Goal: Task Accomplishment & Management: Complete application form

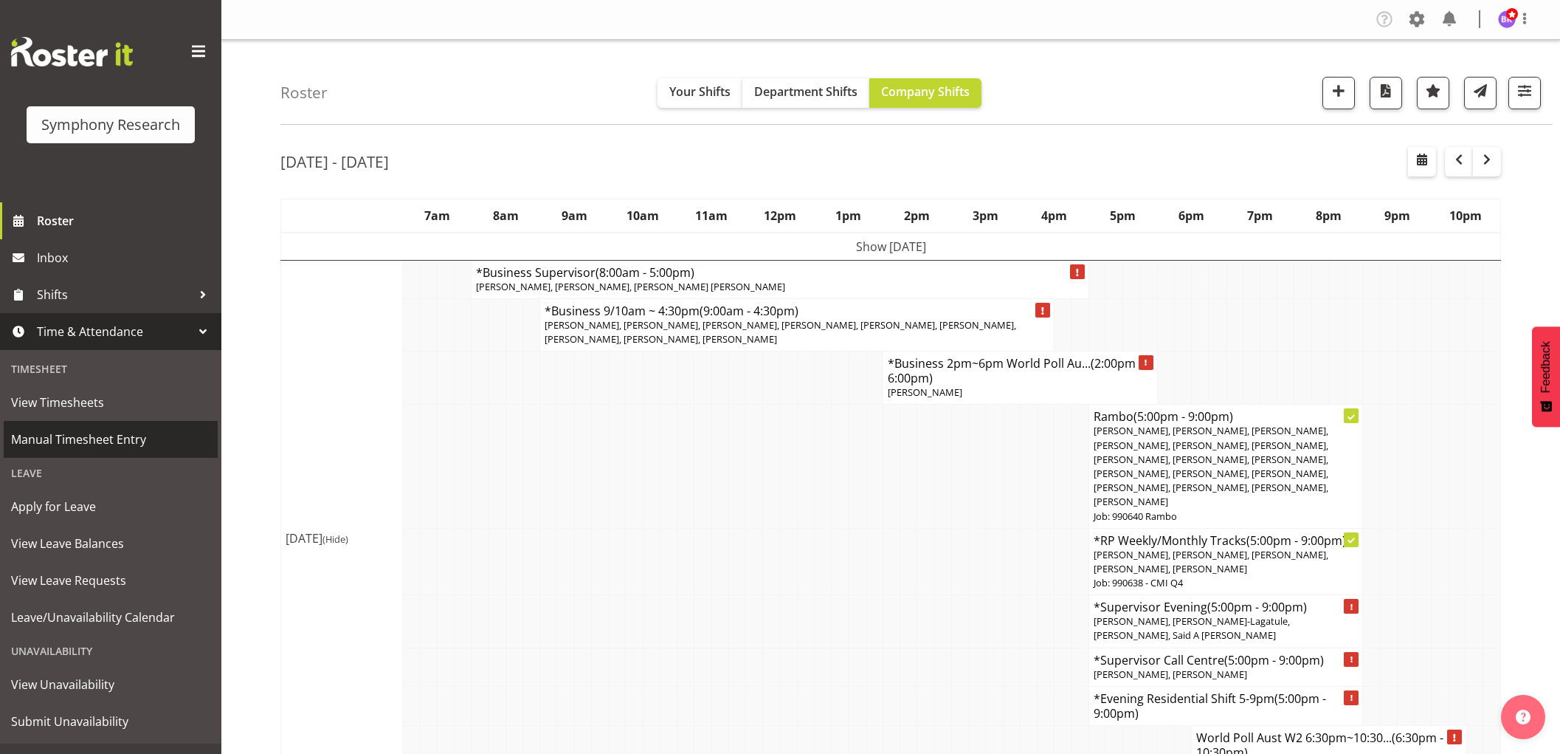
click at [111, 438] on span "Manual Timesheet Entry" at bounding box center [110, 439] width 199 height 22
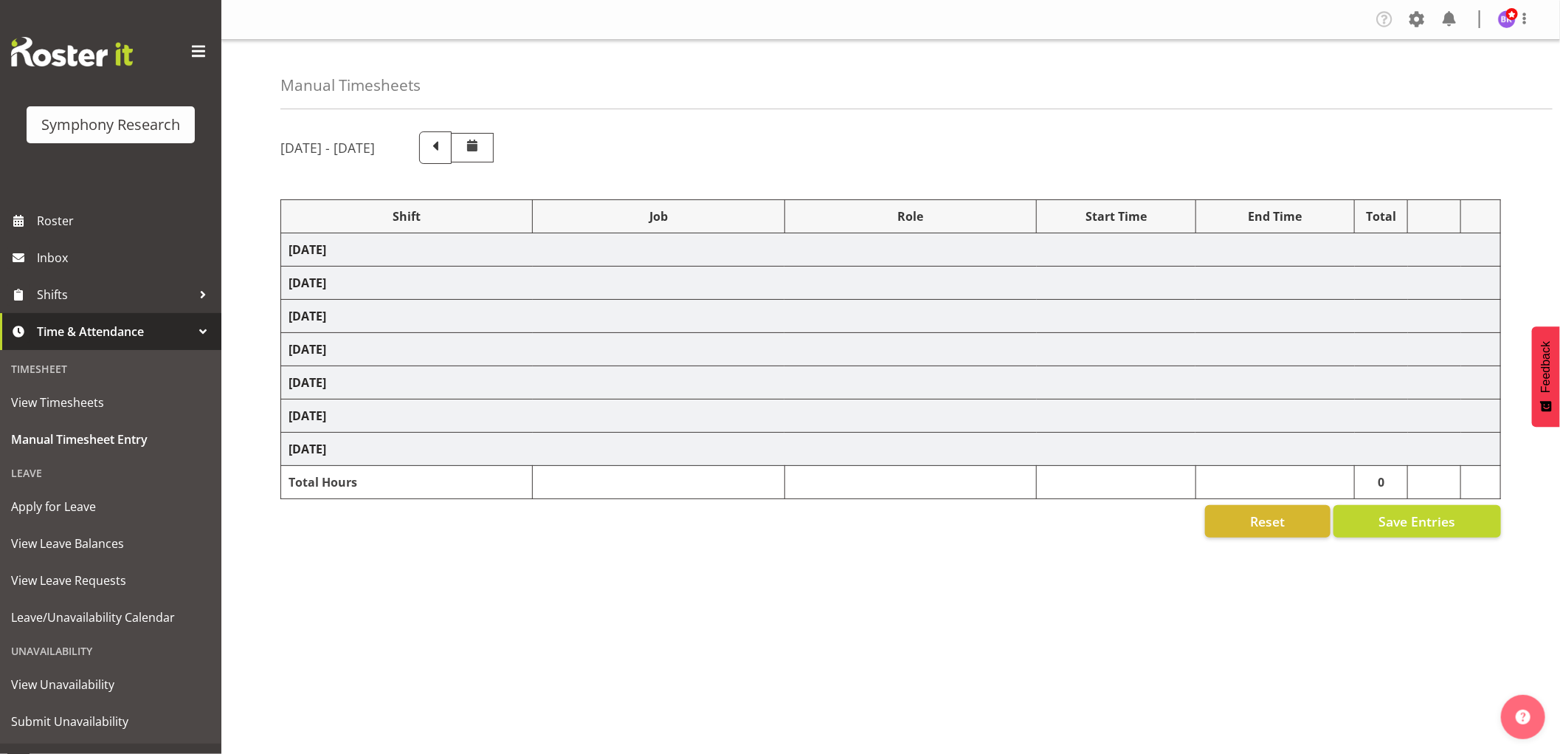
select select "1607"
select select "743"
select select "1607"
select select "9426"
select select "1607"
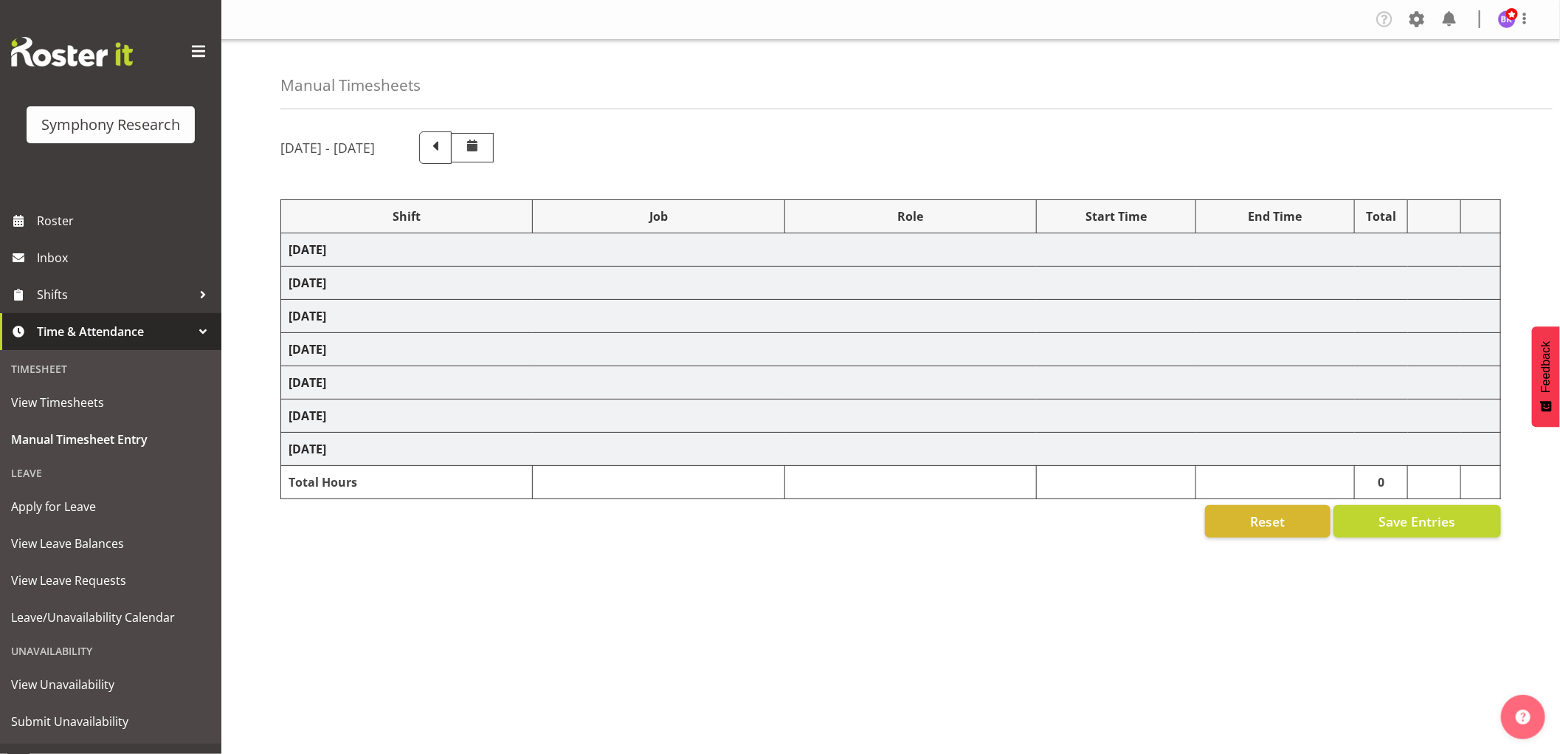
select select "10575"
select select "1607"
select select "10732"
select select "1607"
select select "10731"
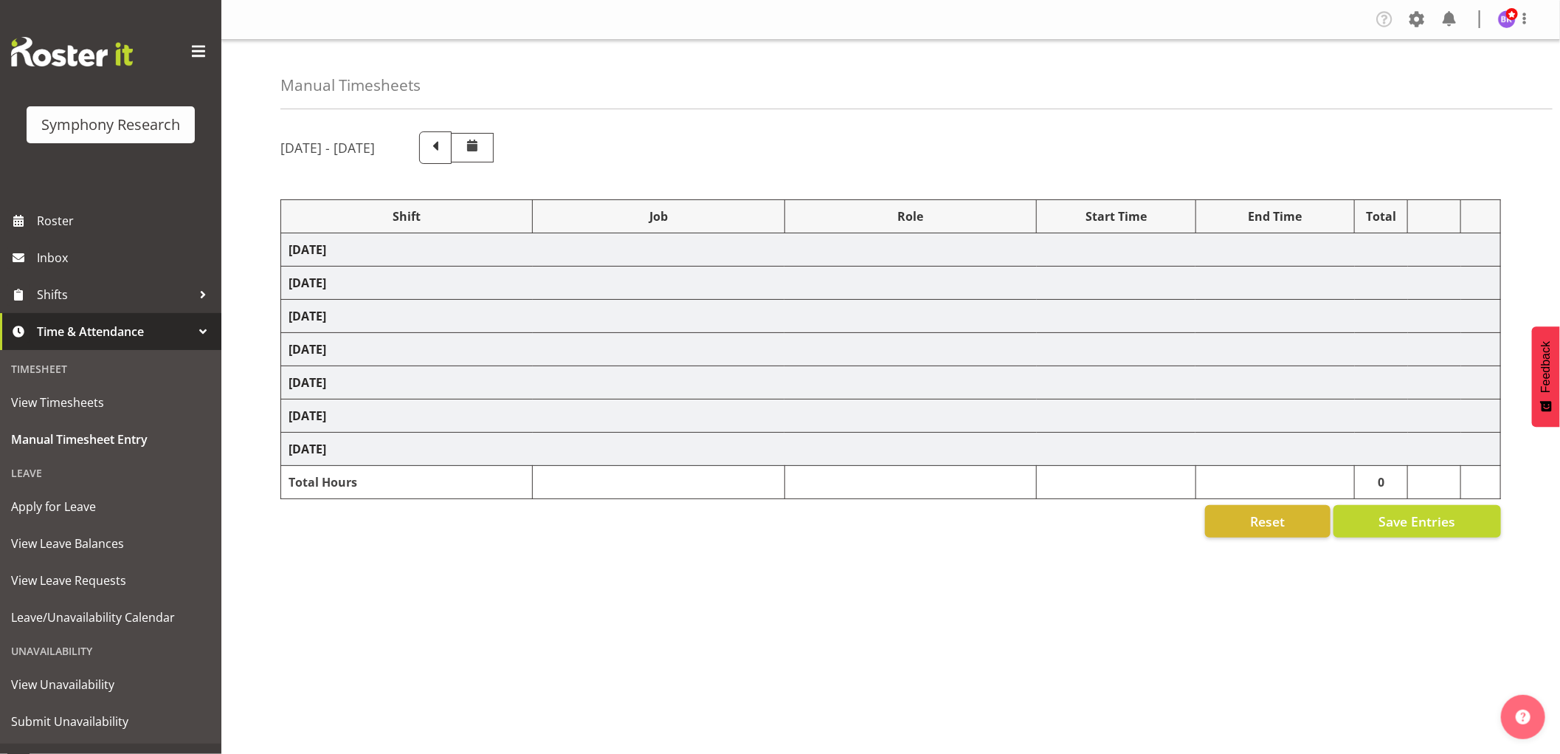
select select "1607"
select select "10731"
select select "1607"
select select "10499"
select select "1607"
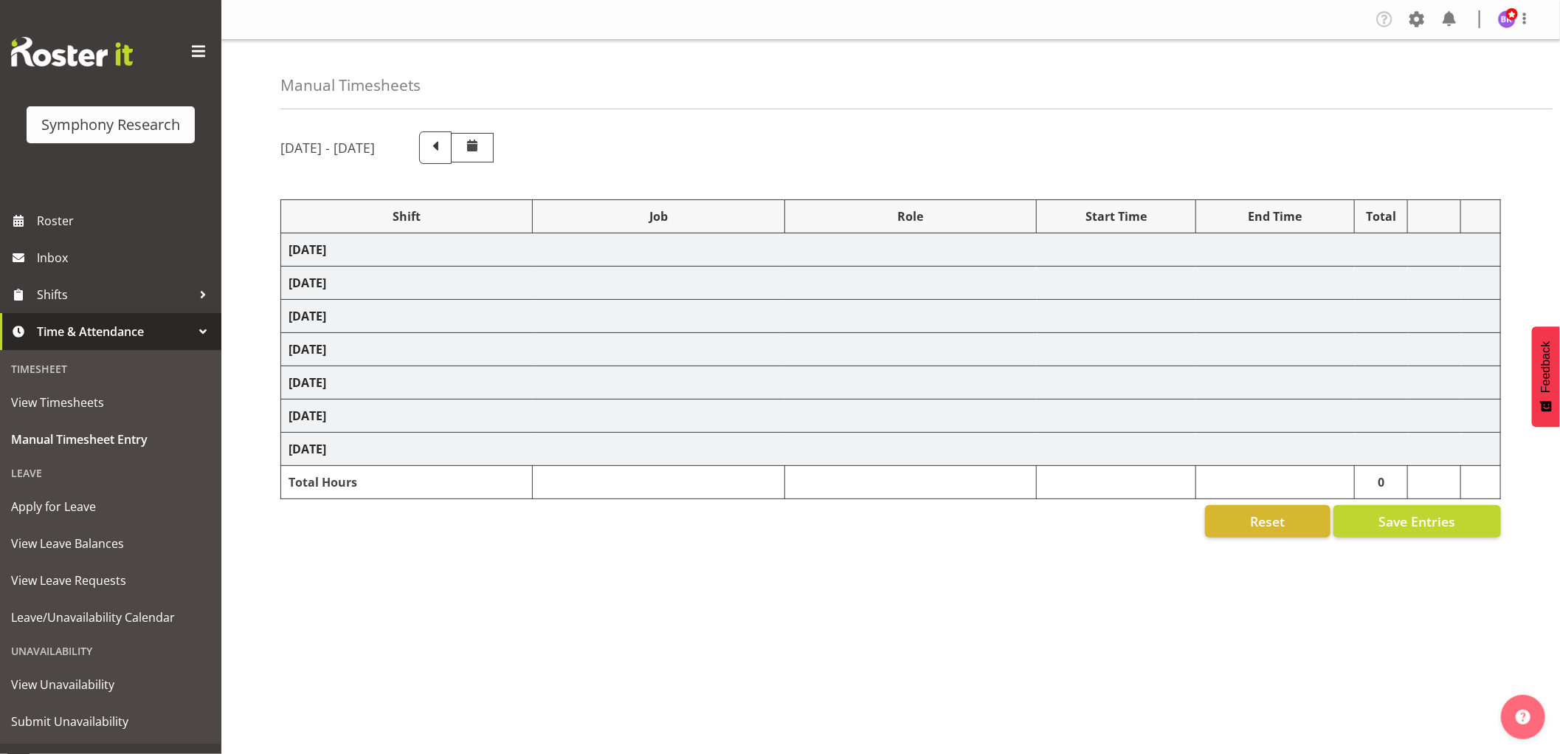
select select "10730"
select select "1607"
select select "743"
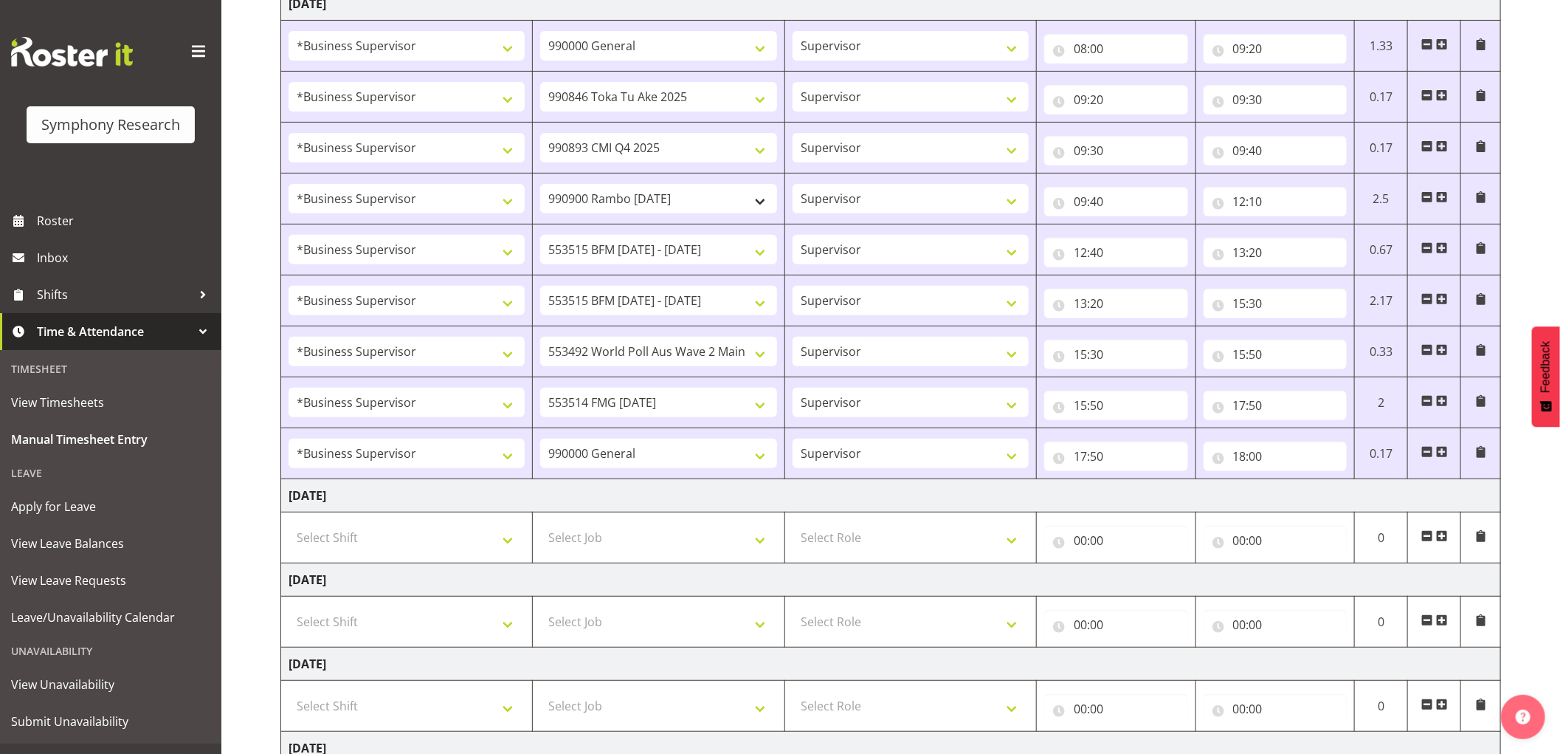
scroll to position [410, 0]
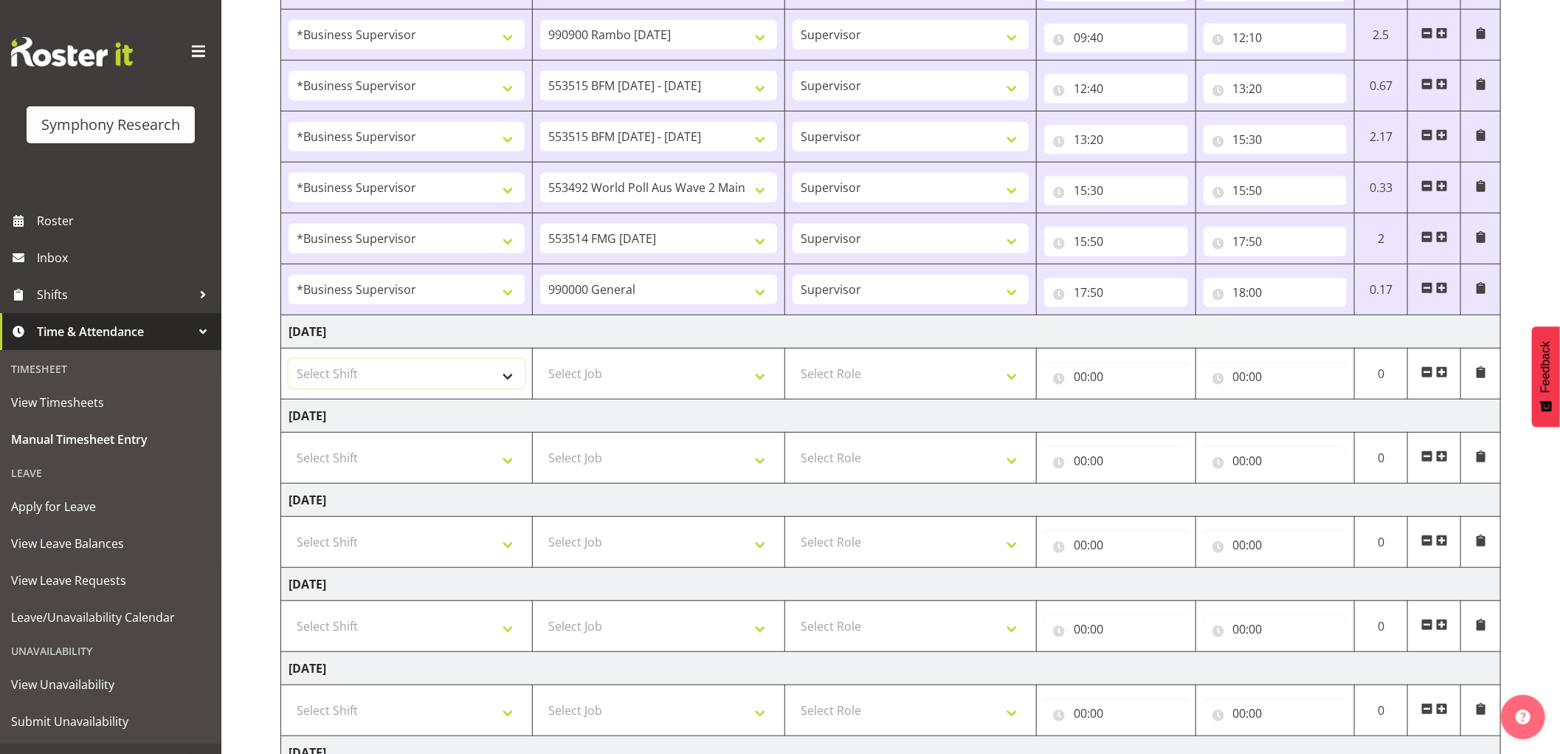
click at [447, 372] on select "Select Shift !!Weekend Residential (Roster IT Shift Label) *Business 9/10am ~ 4…" at bounding box center [407, 374] width 236 height 30
select select "1607"
click at [289, 359] on select "Select Shift !!Weekend Residential (Roster IT Shift Label) *Business 9/10am ~ 4…" at bounding box center [407, 374] width 236 height 30
click at [614, 375] on select "Select Job 550060 IF Admin 553492 World Poll Aus Wave 2 Main 2025 553493 World …" at bounding box center [658, 374] width 236 height 30
select select "10527"
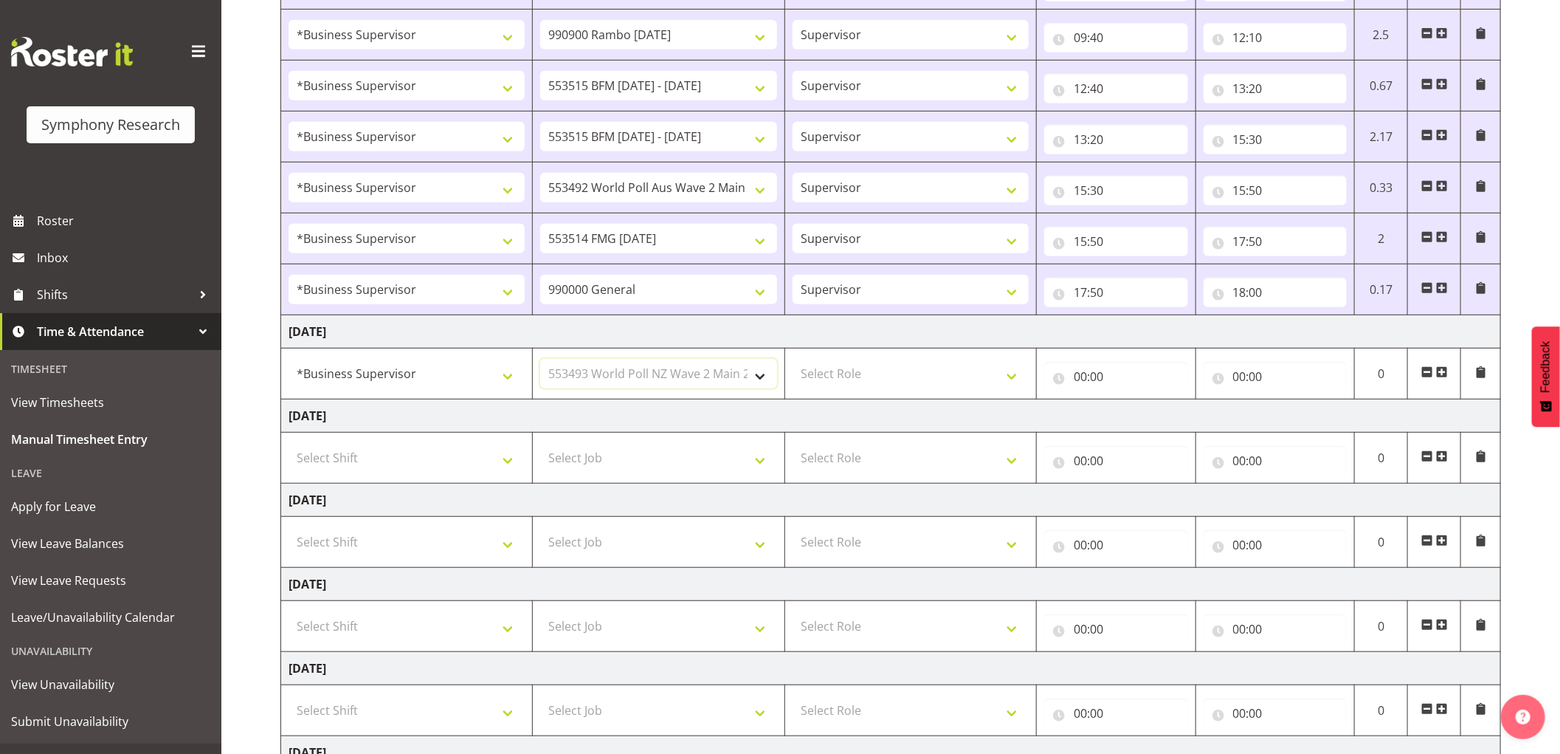
click at [540, 359] on select "Select Job 550060 IF Admin 553492 World Poll Aus Wave 2 Main 2025 553493 World …" at bounding box center [658, 374] width 236 height 30
click at [857, 374] on select "Select Role Supervisor Interviewing Briefing" at bounding box center [911, 374] width 236 height 30
select select "45"
click at [793, 359] on select "Select Role Supervisor Interviewing Briefing" at bounding box center [911, 374] width 236 height 30
click at [1079, 373] on input "00:00" at bounding box center [1116, 377] width 144 height 30
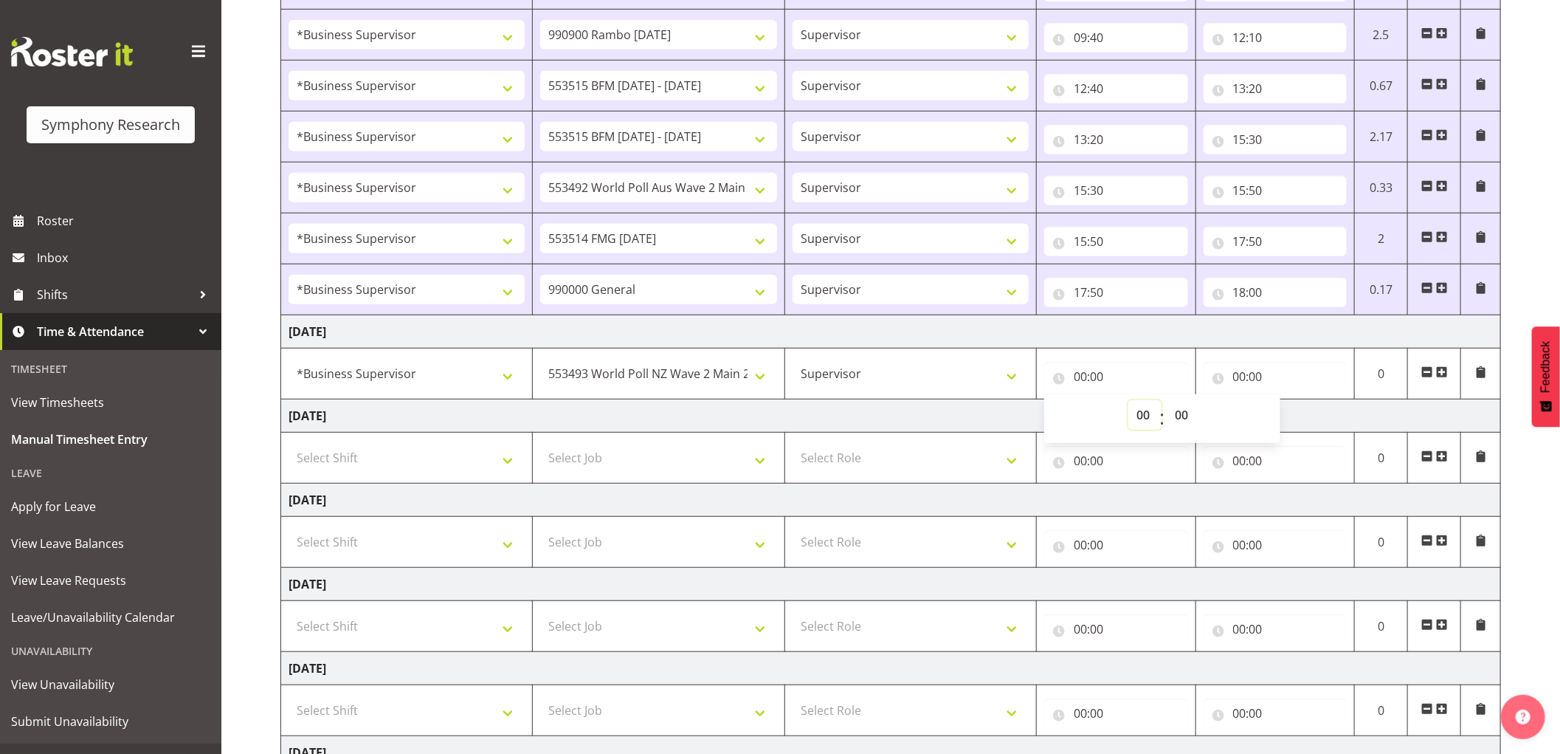
click at [1140, 419] on select "00 01 02 03 04 05 06 07 08 09 10 11 12 13 14 15 16 17 18 19 20 21 22 23" at bounding box center [1144, 415] width 33 height 30
select select "8"
click at [1128, 401] on select "00 01 02 03 04 05 06 07 08 09 10 11 12 13 14 15 16 17 18 19 20 21 22 23" at bounding box center [1144, 415] width 33 height 30
type input "08:00"
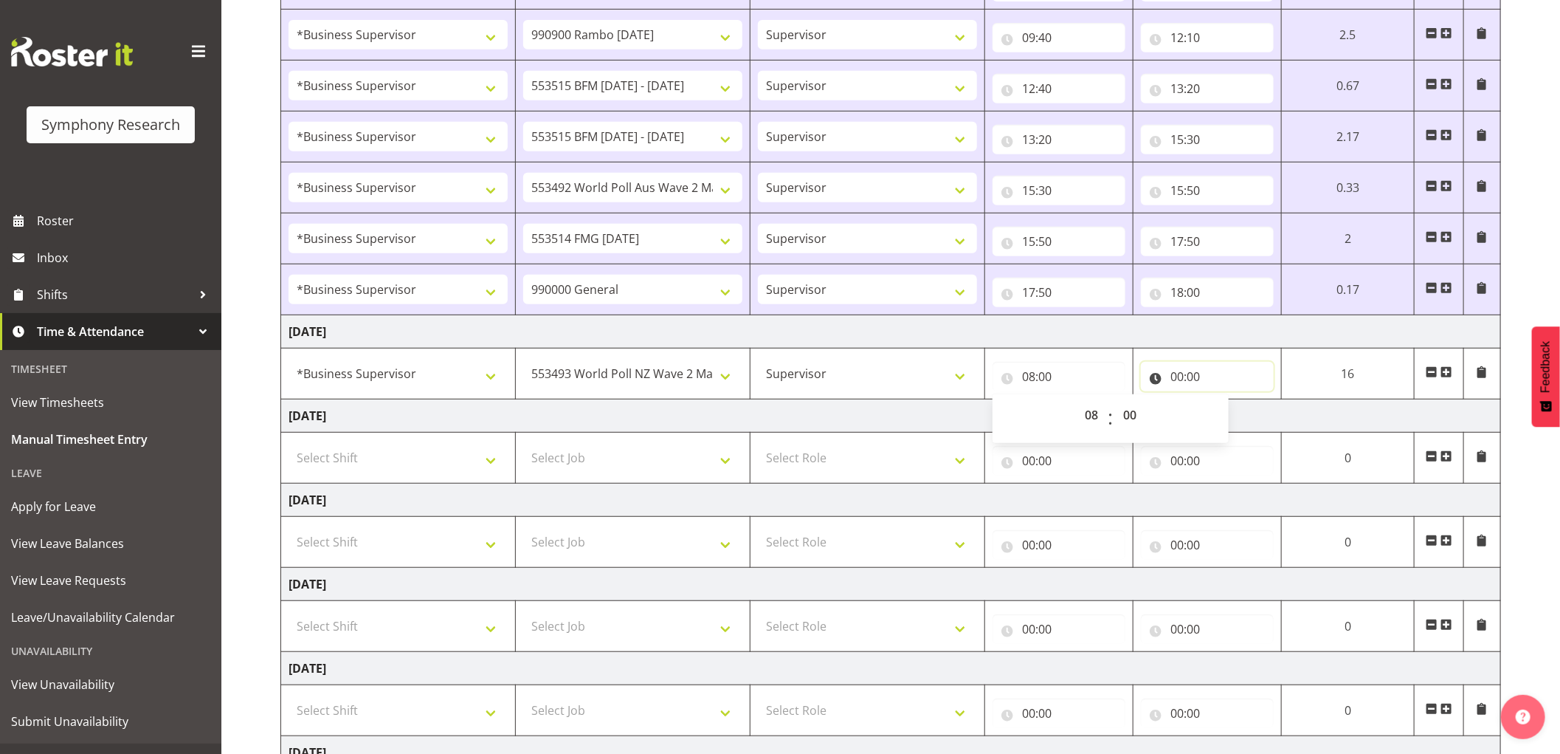
click at [1172, 371] on input "00:00" at bounding box center [1207, 377] width 133 height 30
click at [1233, 417] on select "00 01 02 03 04 05 06 07 08 09 10 11 12 13 14 15 16 17 18 19 20 21 22 23" at bounding box center [1241, 415] width 33 height 30
select select "8"
click at [1225, 401] on select "00 01 02 03 04 05 06 07 08 09 10 11 12 13 14 15 16 17 18 19 20 21 22 23" at bounding box center [1241, 415] width 33 height 30
type input "08:00"
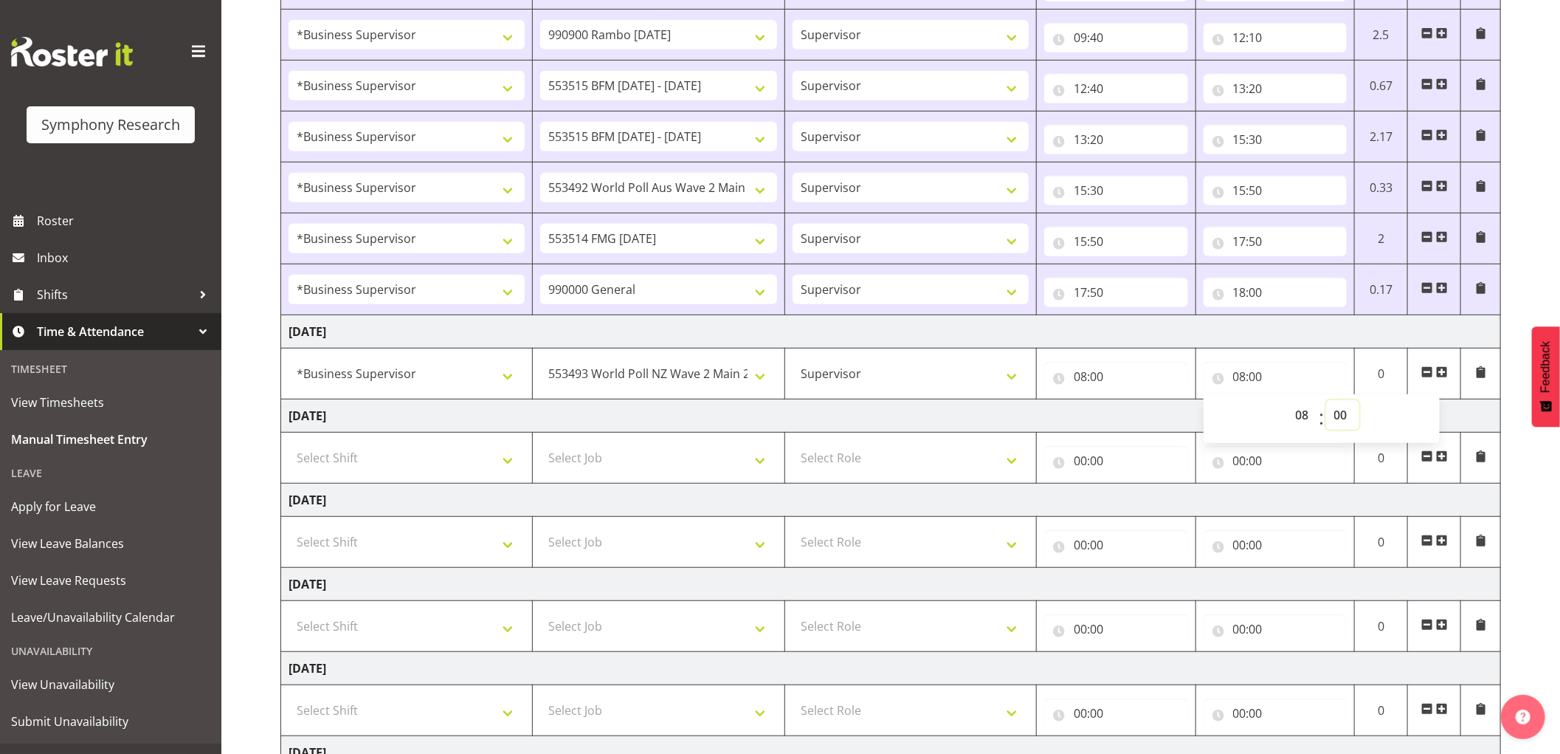
click at [1339, 414] on select "00 01 02 03 04 05 06 07 08 09 10 11 12 13 14 15 16 17 18 19 20 21 22 23 24 25 2…" at bounding box center [1342, 415] width 33 height 30
select select "45"
click at [1326, 401] on select "00 01 02 03 04 05 06 07 08 09 10 11 12 13 14 15 16 17 18 19 20 21 22 23 24 25 2…" at bounding box center [1342, 415] width 33 height 30
type input "08:45"
